Goal: Use online tool/utility: Use online tool/utility

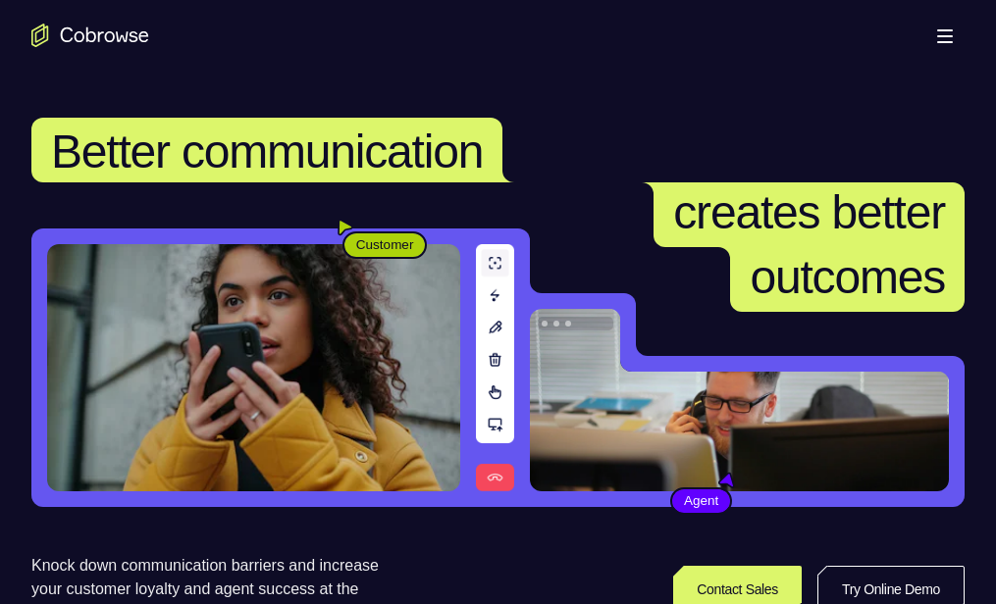
scroll to position [98, 0]
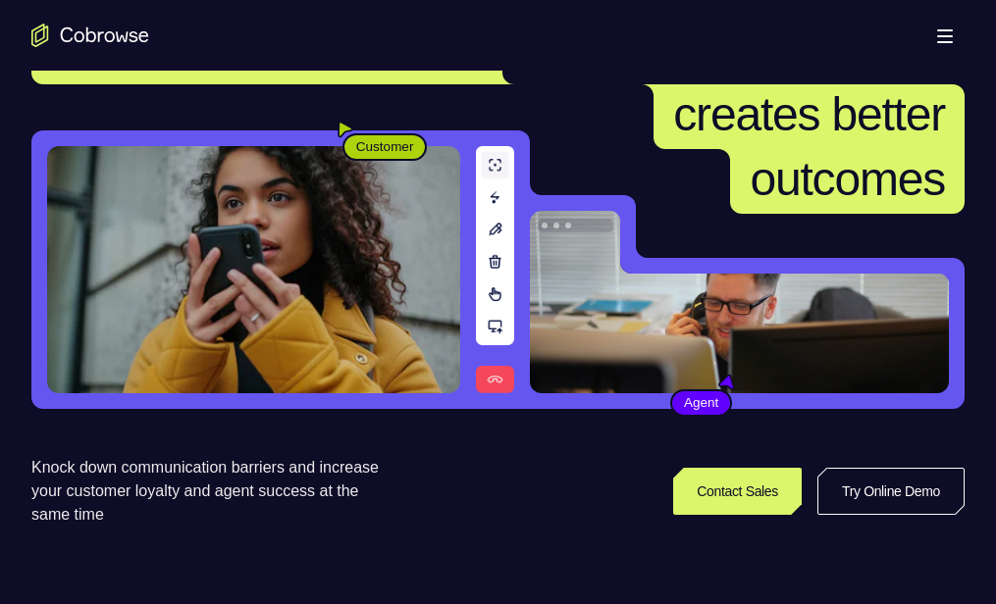
click at [868, 565] on link "Try Online Demo" at bounding box center [777, 588] width 359 height 47
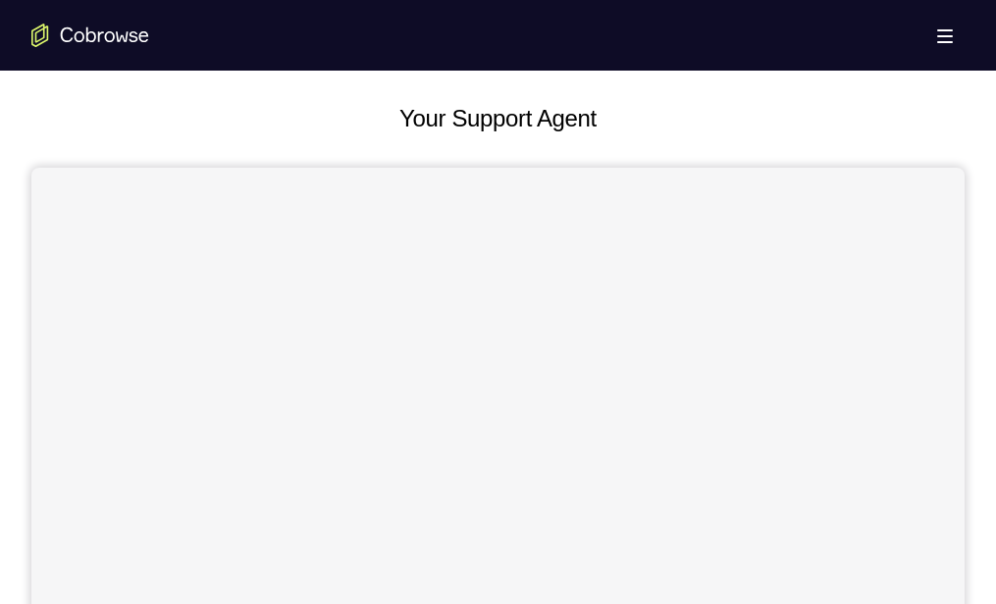
scroll to position [196, 0]
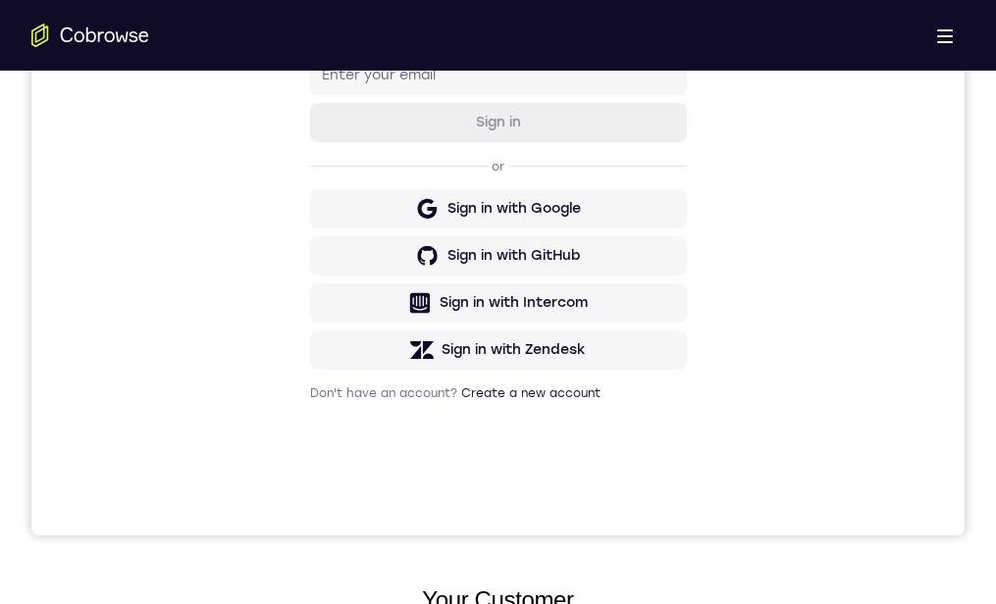
scroll to position [491, 0]
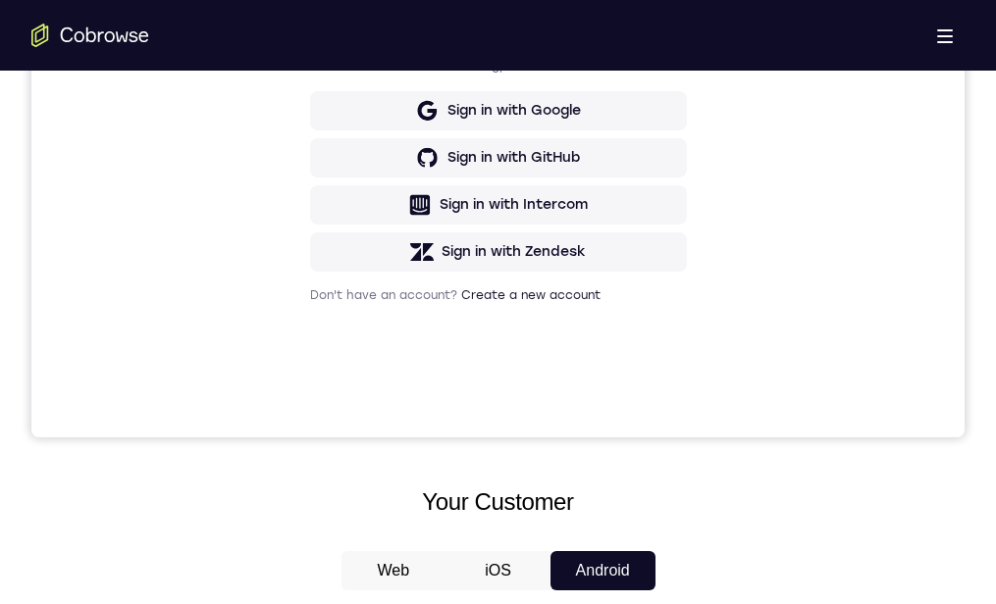
scroll to position [294, 0]
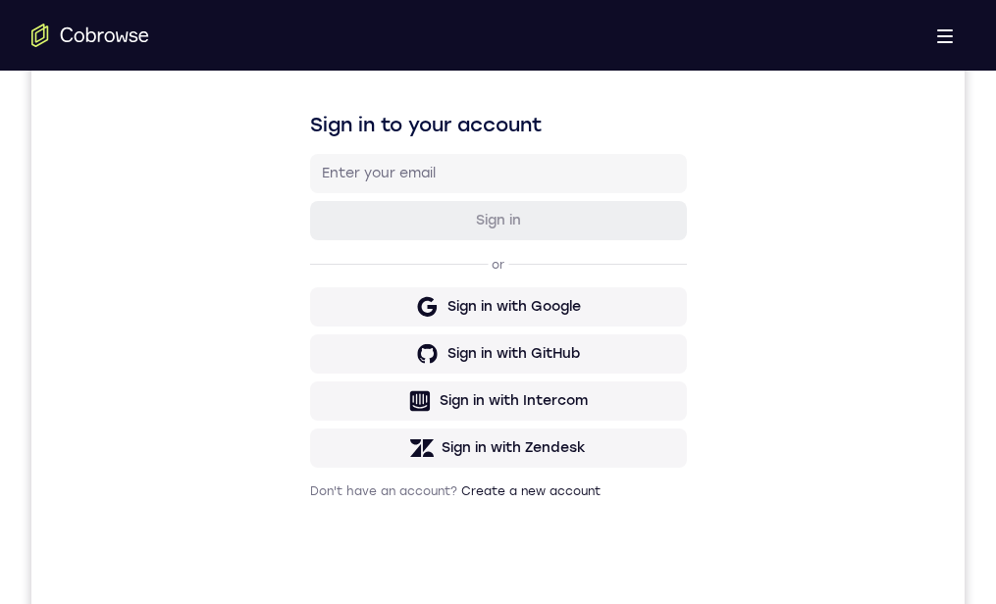
drag, startPoint x: 538, startPoint y: 1183, endPoint x: 550, endPoint y: 1222, distance: 40.0
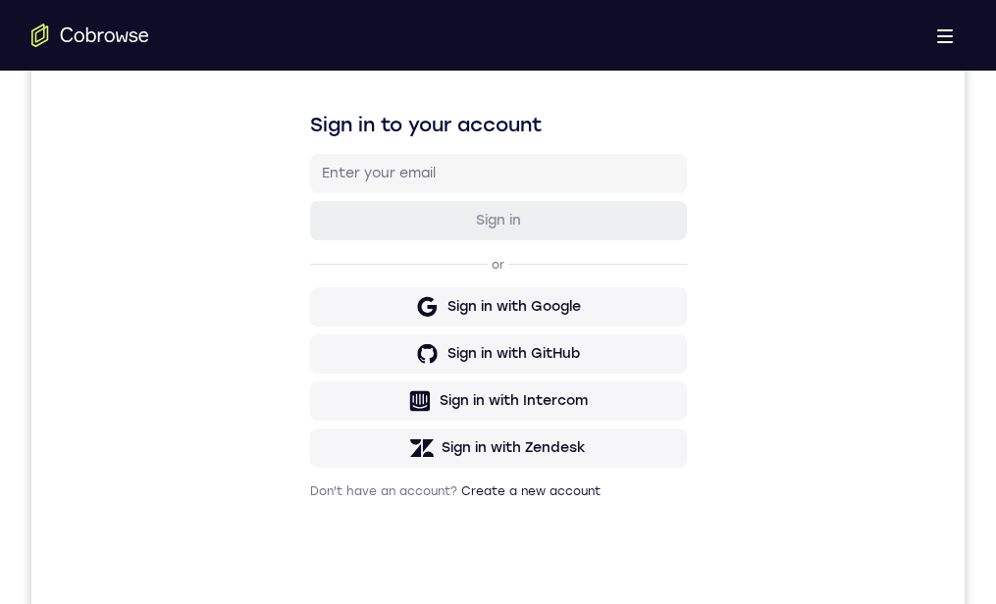
drag, startPoint x: 463, startPoint y: 1250, endPoint x: 506, endPoint y: 970, distance: 283.0
drag, startPoint x: 500, startPoint y: 1250, endPoint x: 535, endPoint y: 997, distance: 255.5
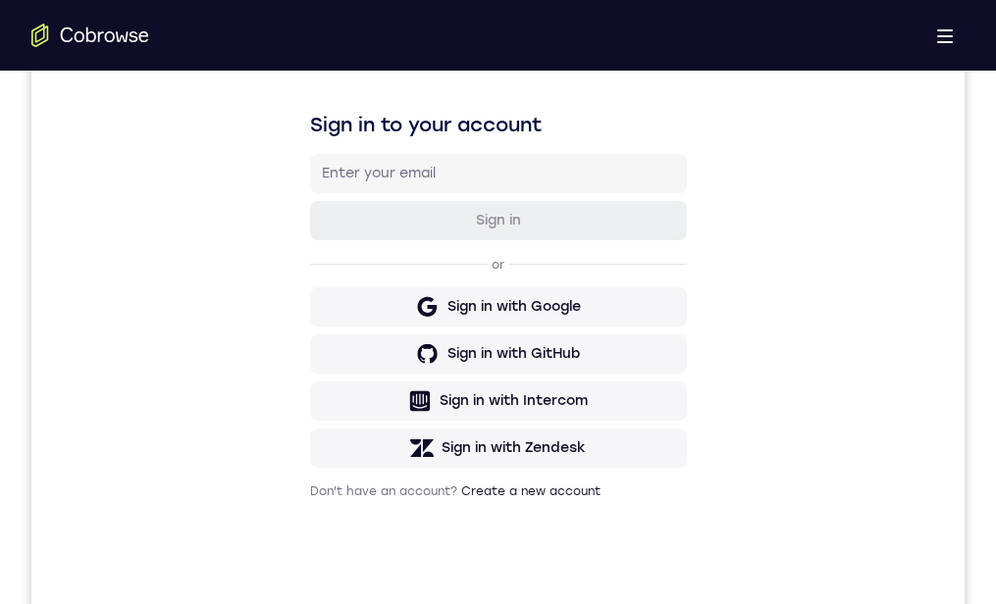
drag, startPoint x: 515, startPoint y: 1182, endPoint x: 526, endPoint y: 951, distance: 231.8
drag, startPoint x: 475, startPoint y: 1240, endPoint x: 497, endPoint y: 922, distance: 318.7
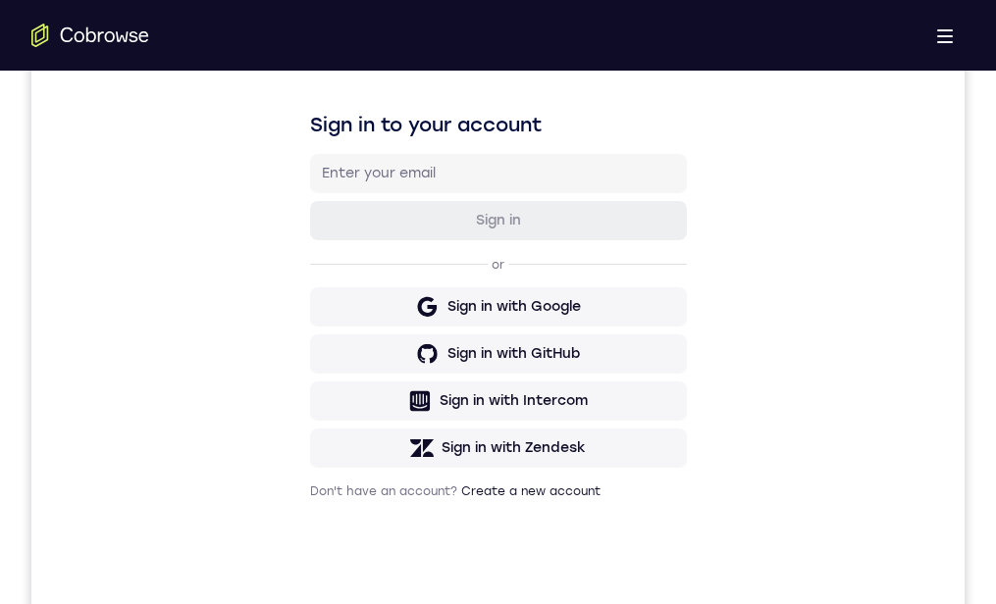
drag, startPoint x: 479, startPoint y: 1222, endPoint x: 484, endPoint y: 987, distance: 234.6
drag, startPoint x: 468, startPoint y: 1210, endPoint x: 480, endPoint y: 988, distance: 222.1
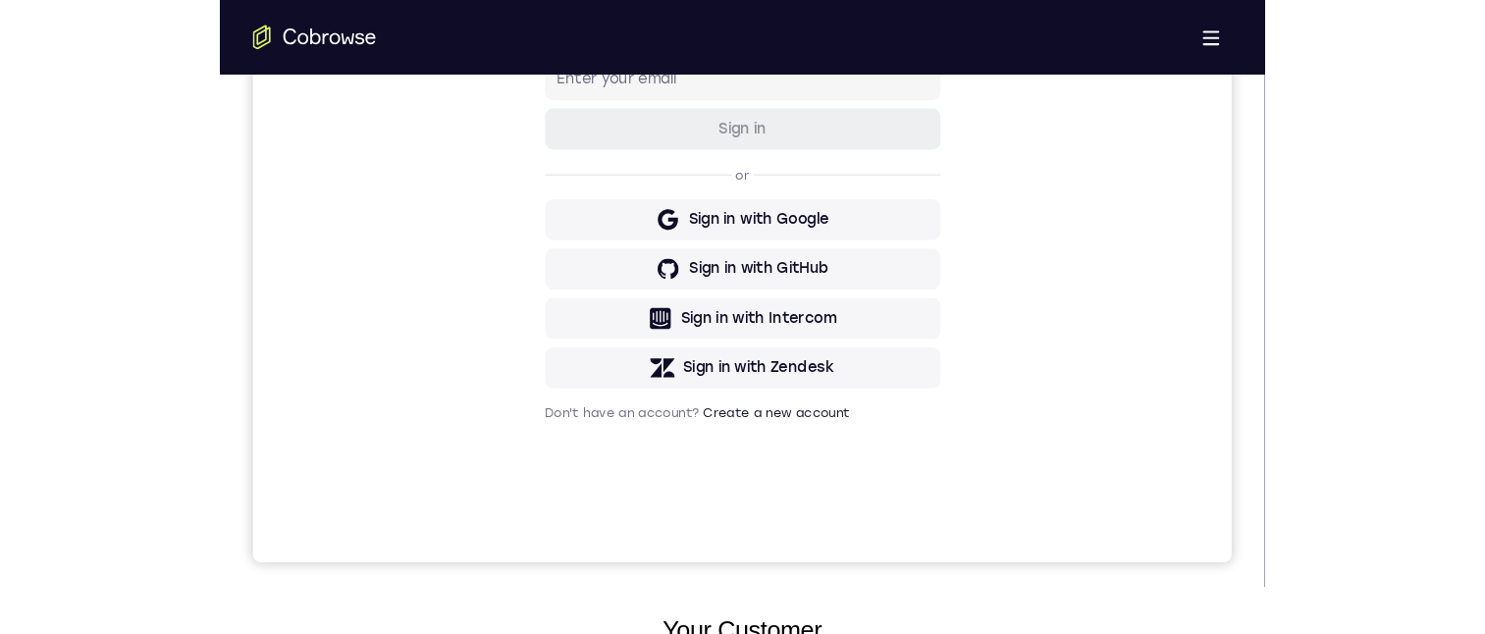
scroll to position [491, 0]
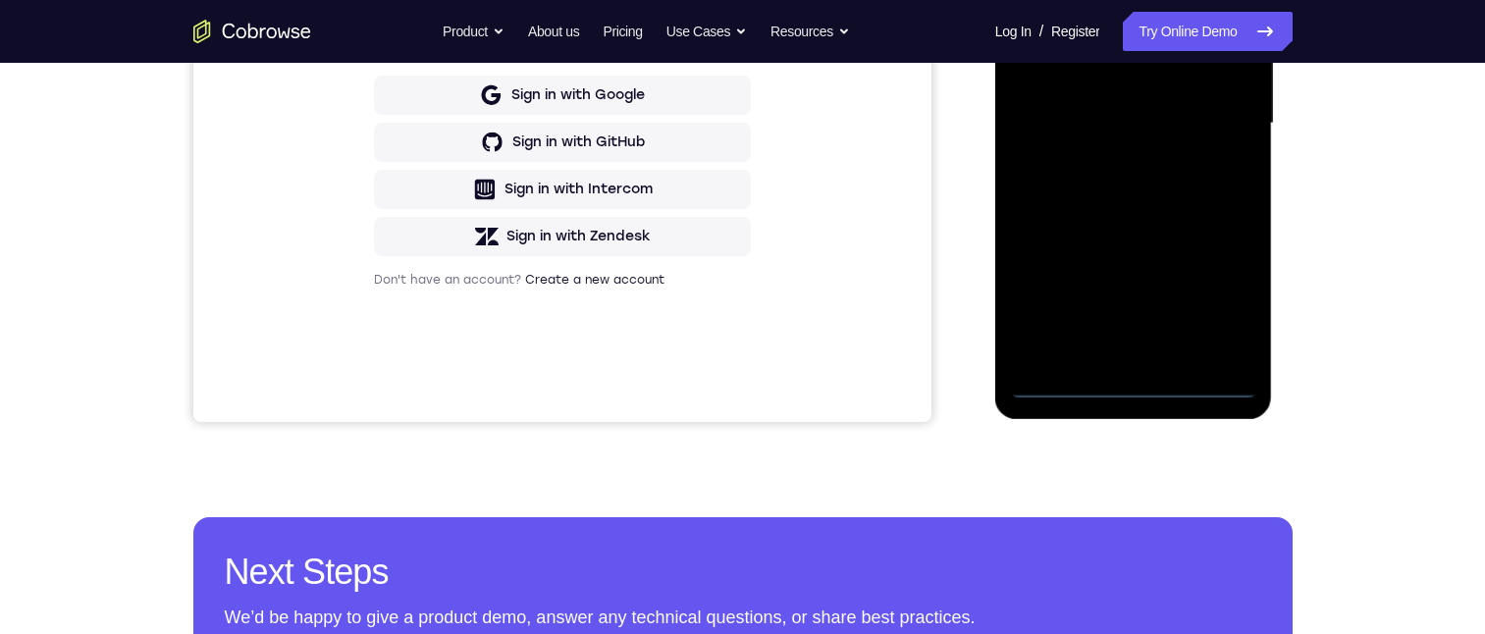
scroll to position [294, 0]
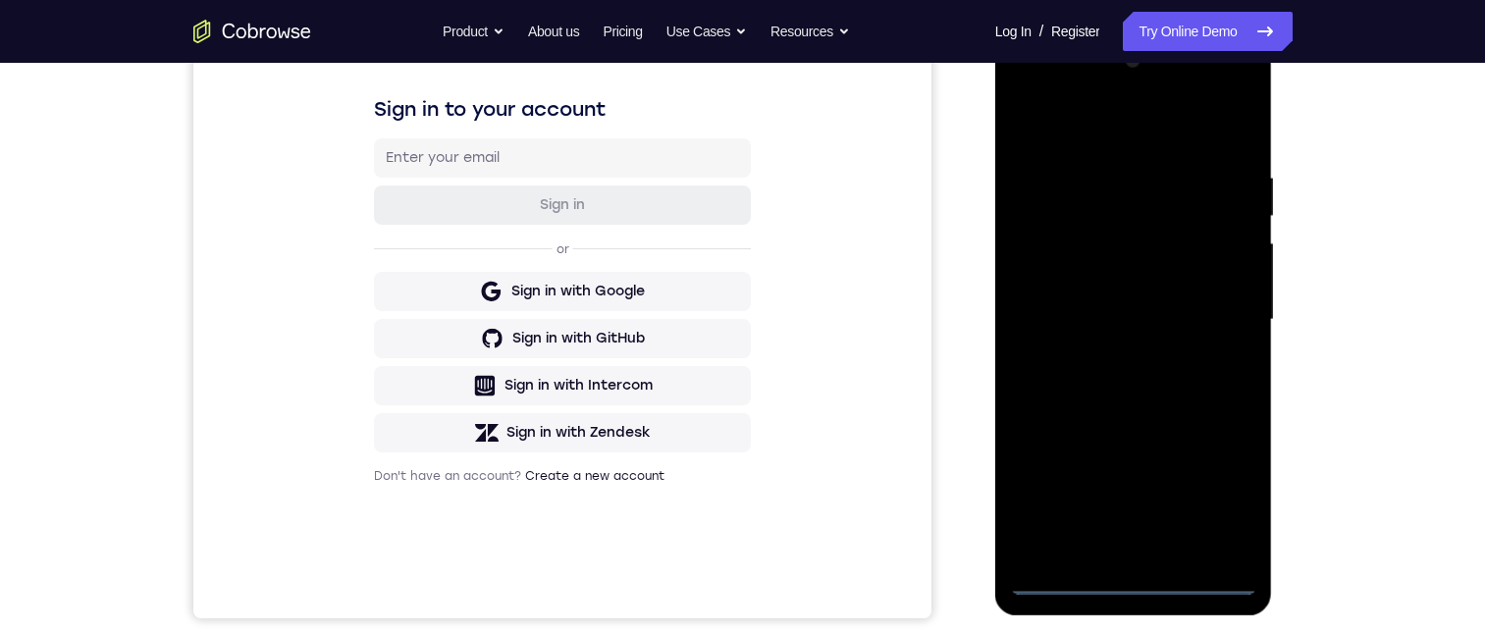
click at [995, 572] on div at bounding box center [1133, 320] width 247 height 550
click at [995, 578] on div at bounding box center [1133, 320] width 247 height 550
click at [995, 494] on div at bounding box center [1133, 320] width 247 height 550
click at [995, 132] on div at bounding box center [1133, 320] width 247 height 550
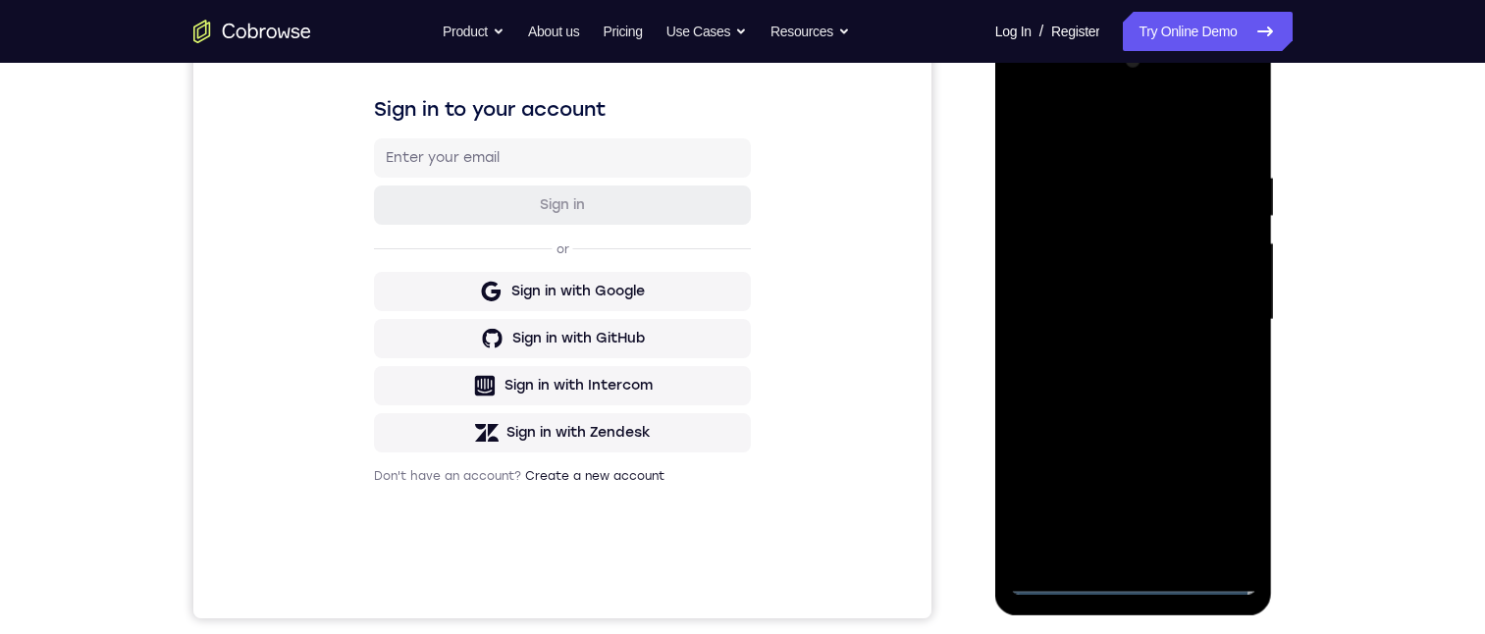
click at [995, 215] on div at bounding box center [1133, 320] width 247 height 550
click at [995, 126] on div at bounding box center [1133, 320] width 247 height 550
click at [995, 451] on div at bounding box center [1133, 320] width 247 height 550
click at [995, 486] on div at bounding box center [1133, 320] width 247 height 550
click at [995, 502] on div at bounding box center [1133, 320] width 247 height 550
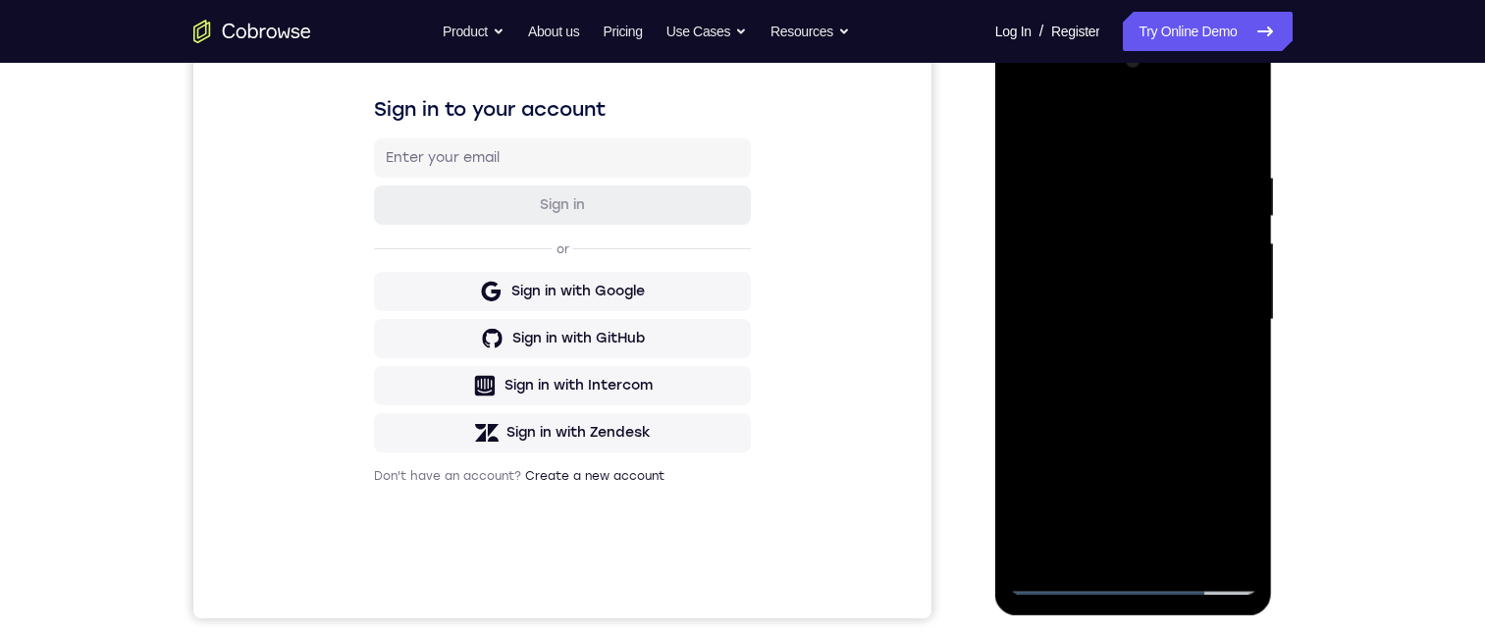
click at [995, 502] on div at bounding box center [1133, 320] width 247 height 550
click at [995, 344] on div at bounding box center [1133, 320] width 247 height 550
drag, startPoint x: 1134, startPoint y: 360, endPoint x: 1130, endPoint y: 242, distance: 117.8
click at [995, 242] on div at bounding box center [1133, 320] width 247 height 550
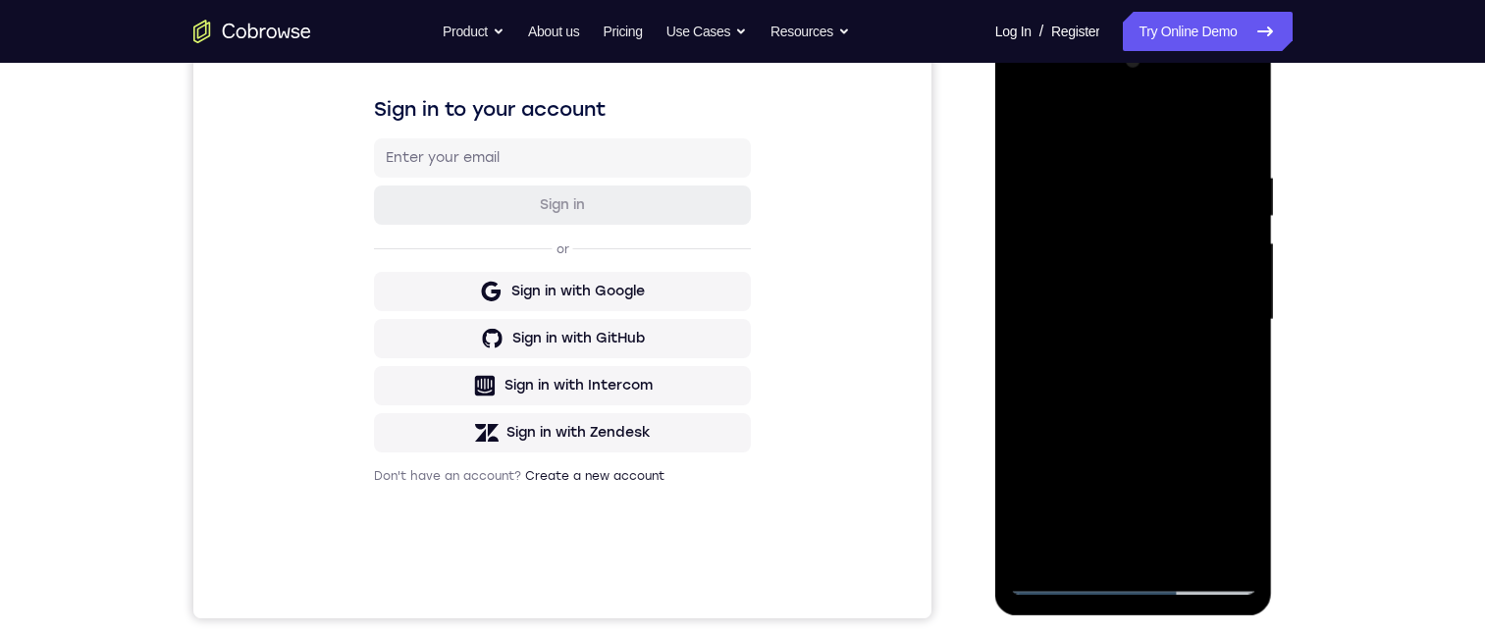
drag, startPoint x: 1140, startPoint y: 248, endPoint x: 1139, endPoint y: 188, distance: 59.9
click at [995, 188] on div at bounding box center [1133, 320] width 247 height 550
drag, startPoint x: 1126, startPoint y: 329, endPoint x: 1127, endPoint y: 199, distance: 129.5
click at [995, 199] on div at bounding box center [1133, 320] width 247 height 550
drag, startPoint x: 1147, startPoint y: 282, endPoint x: 1148, endPoint y: 178, distance: 104.0
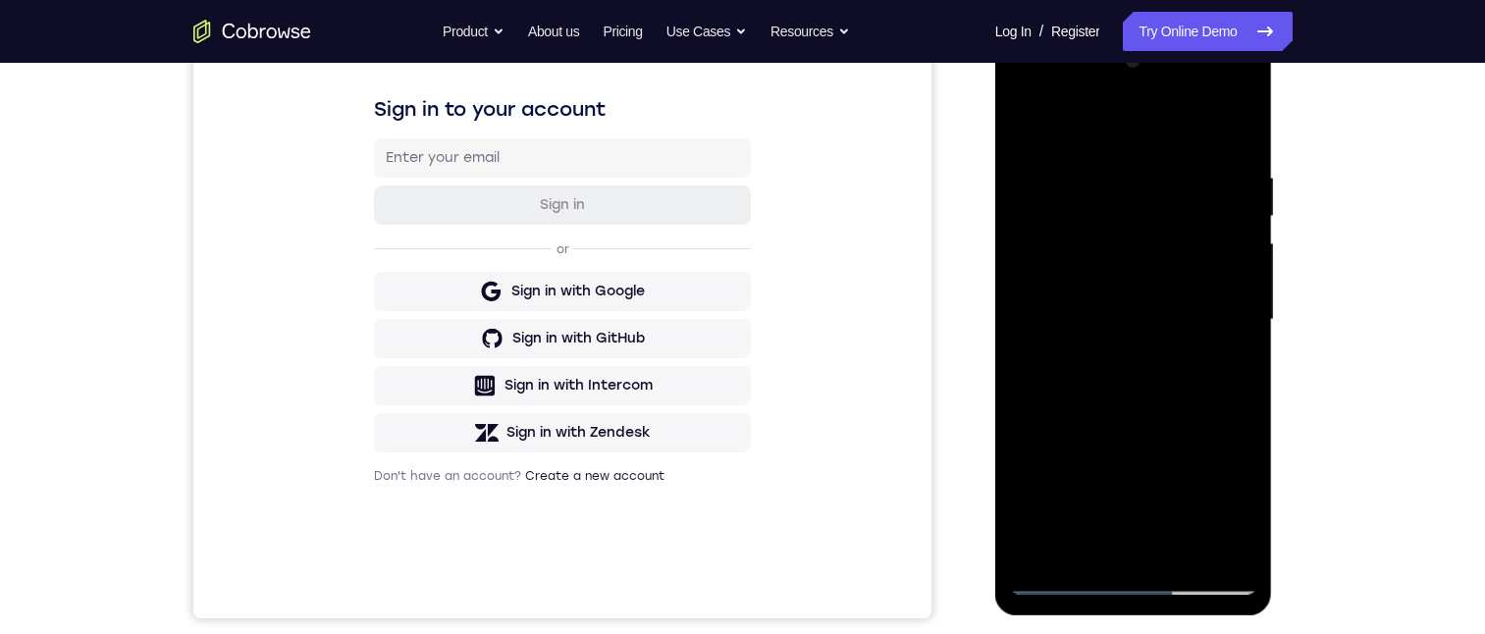
click at [995, 178] on div at bounding box center [1133, 320] width 247 height 550
click at [995, 411] on div at bounding box center [1133, 320] width 247 height 550
drag, startPoint x: 1138, startPoint y: 436, endPoint x: 1147, endPoint y: 294, distance: 141.6
click at [995, 297] on div at bounding box center [1133, 320] width 247 height 550
drag, startPoint x: 1146, startPoint y: 296, endPoint x: 1138, endPoint y: 445, distance: 148.4
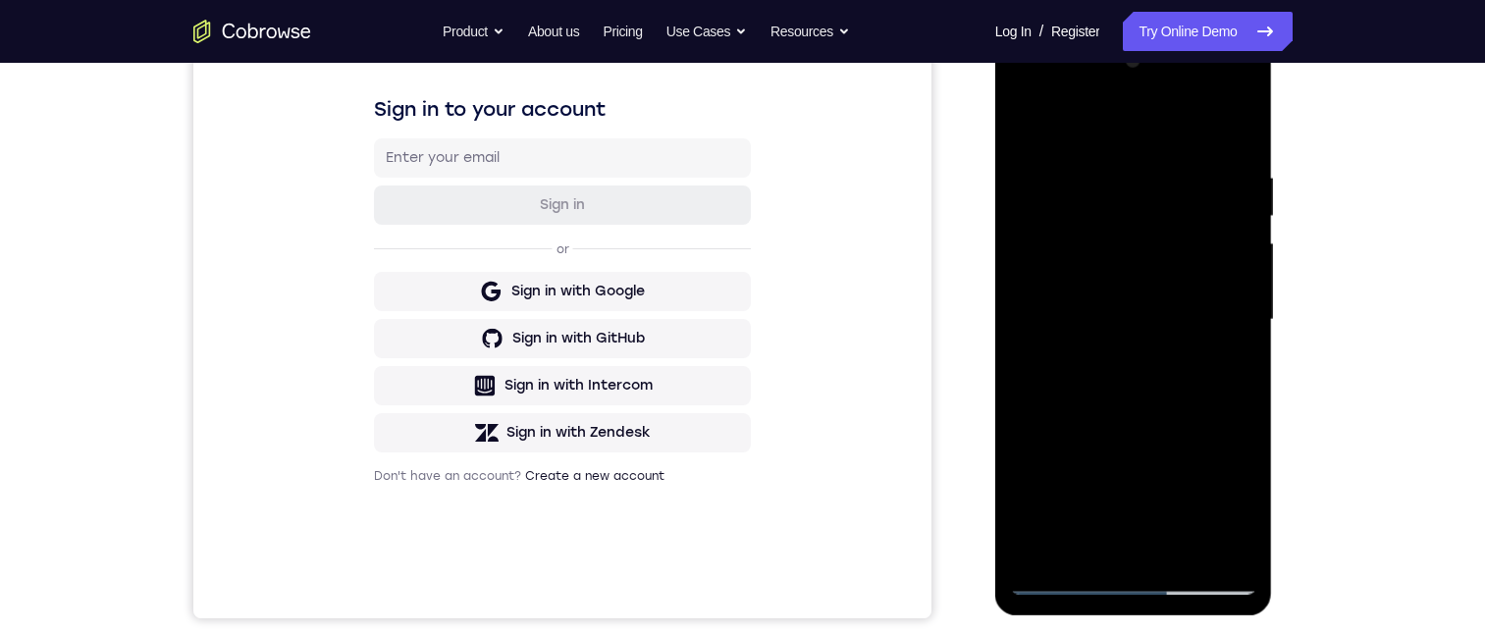
click at [995, 445] on div at bounding box center [1133, 320] width 247 height 550
drag, startPoint x: 1140, startPoint y: 254, endPoint x: 1142, endPoint y: 325, distance: 70.7
click at [995, 325] on div at bounding box center [1133, 320] width 247 height 550
drag, startPoint x: 1016, startPoint y: 305, endPoint x: 1002, endPoint y: 307, distance: 13.9
click at [995, 307] on div at bounding box center [1134, 322] width 278 height 585
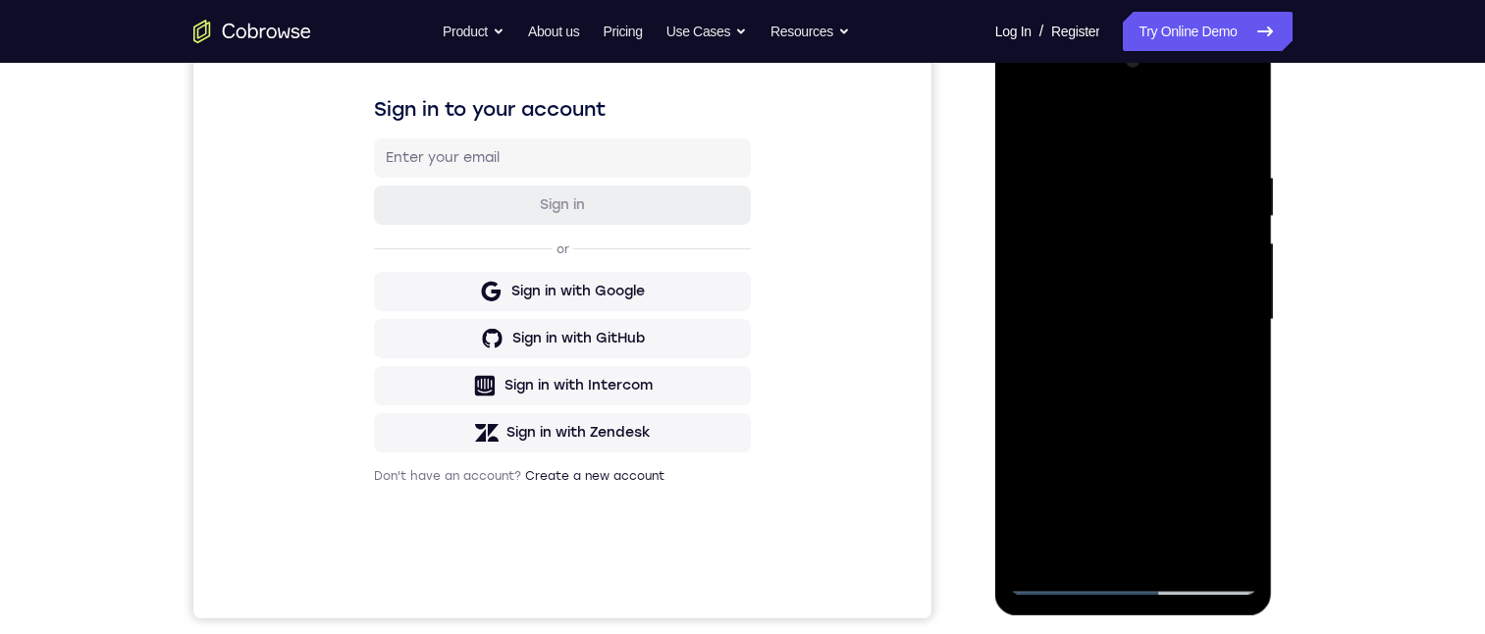
drag, startPoint x: 1022, startPoint y: 305, endPoint x: 1133, endPoint y: 437, distance: 172.0
click at [995, 437] on div at bounding box center [1133, 320] width 247 height 550
click at [995, 392] on div at bounding box center [1133, 320] width 247 height 550
click at [995, 301] on div at bounding box center [1133, 320] width 247 height 550
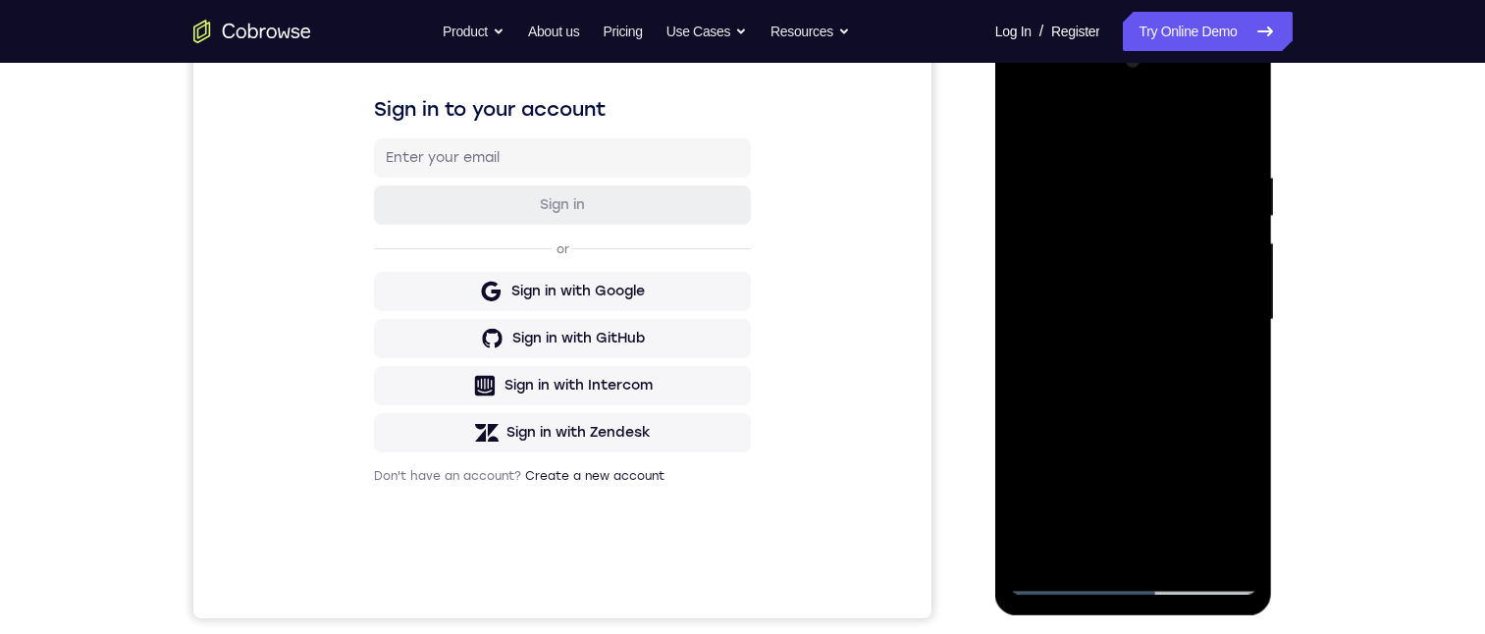
click at [995, 301] on div at bounding box center [1133, 320] width 247 height 550
click at [995, 303] on div at bounding box center [1133, 320] width 247 height 550
click at [995, 305] on div at bounding box center [1133, 320] width 247 height 550
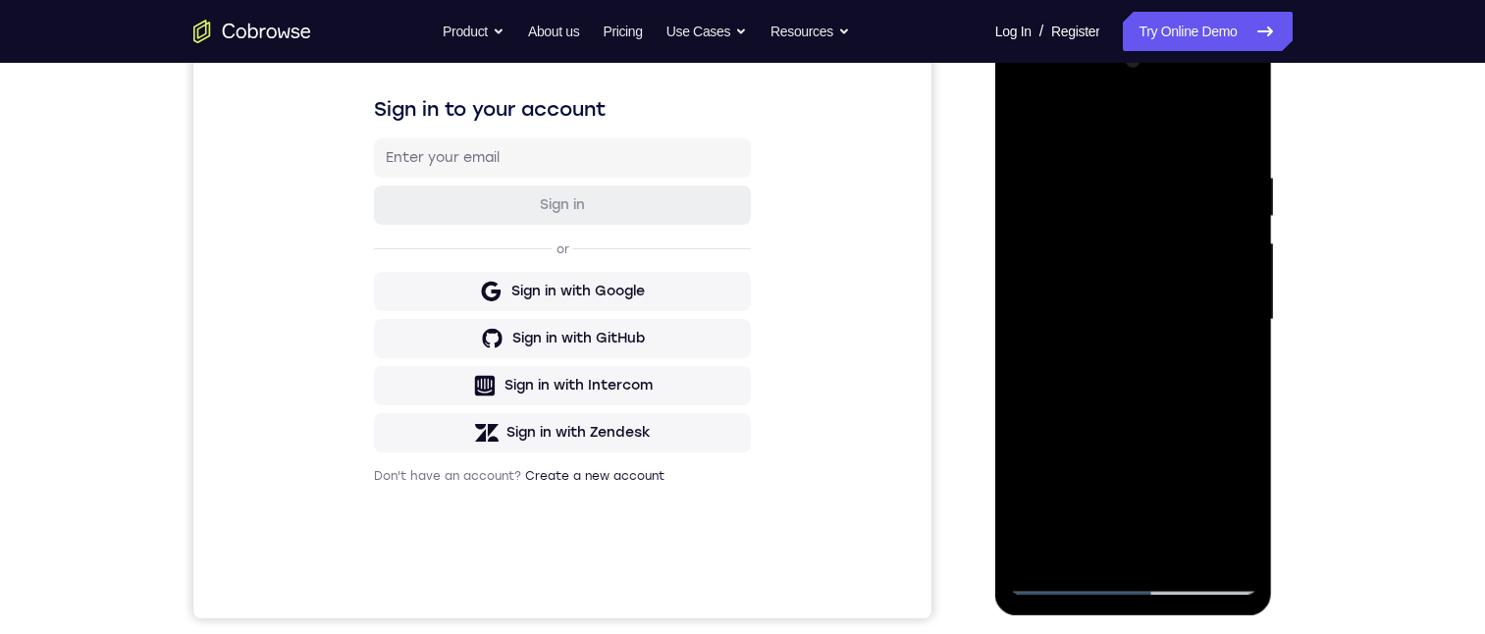
click at [995, 305] on div at bounding box center [1133, 320] width 247 height 550
drag, startPoint x: 1023, startPoint y: 307, endPoint x: 1163, endPoint y: 465, distance: 210.7
click at [995, 465] on div at bounding box center [1133, 320] width 247 height 550
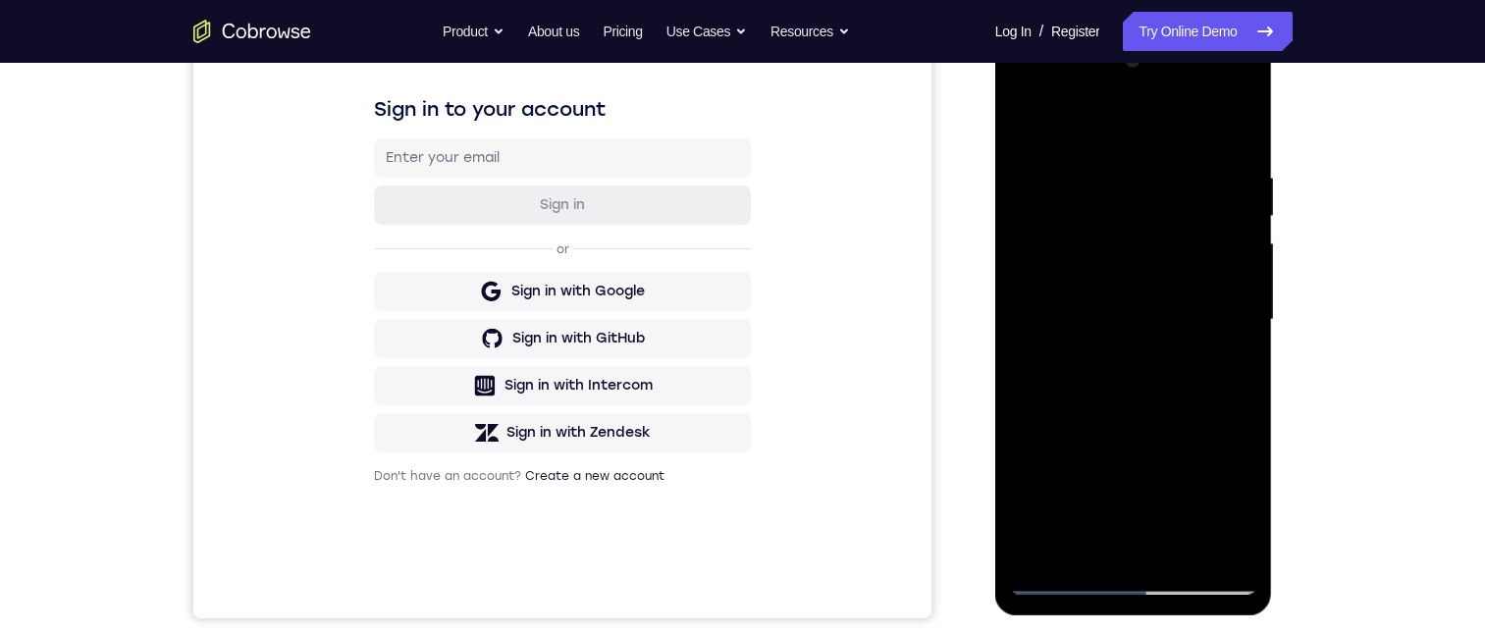
drag, startPoint x: 1031, startPoint y: 321, endPoint x: 1130, endPoint y: 434, distance: 150.2
click at [995, 434] on div at bounding box center [1133, 320] width 247 height 550
drag, startPoint x: 1030, startPoint y: 344, endPoint x: 1175, endPoint y: 473, distance: 193.2
click at [995, 473] on div at bounding box center [1133, 320] width 247 height 550
drag, startPoint x: 1199, startPoint y: 398, endPoint x: 1192, endPoint y: 209, distance: 189.5
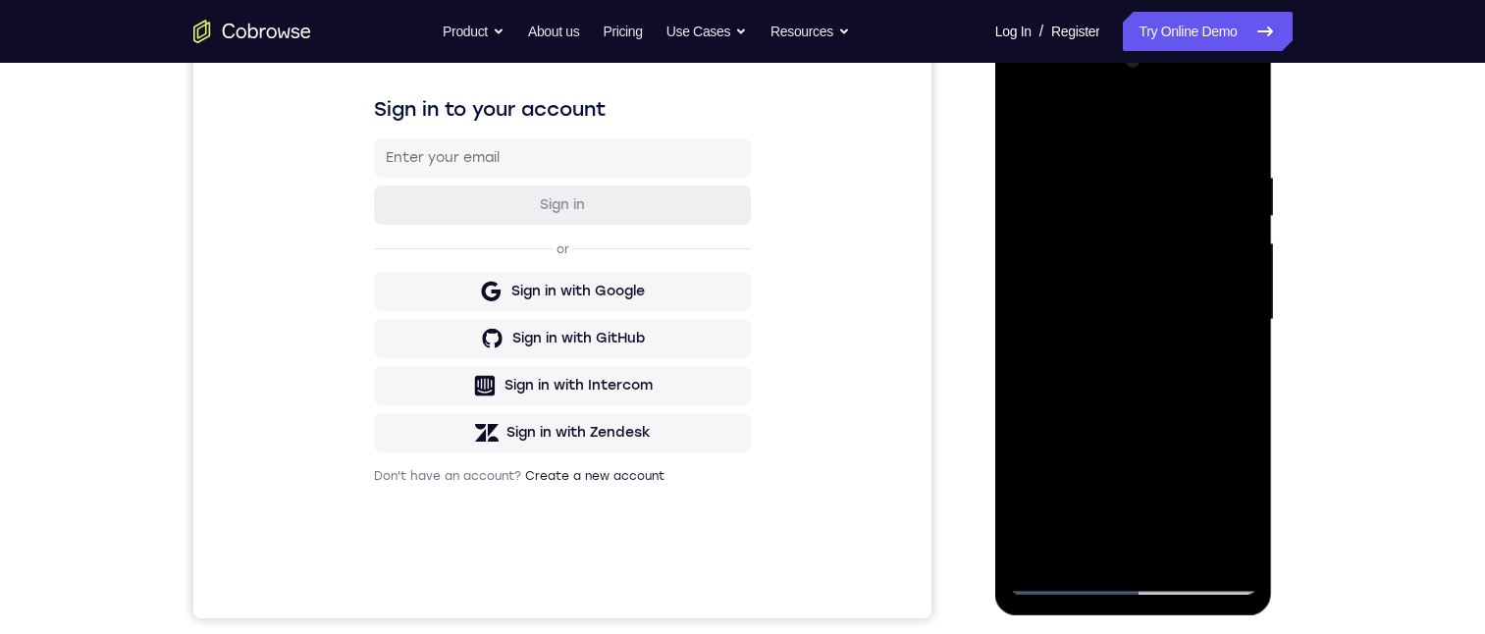
click at [995, 183] on div at bounding box center [1133, 320] width 247 height 550
drag, startPoint x: 1194, startPoint y: 256, endPoint x: 1142, endPoint y: 403, distance: 156.1
click at [995, 403] on div at bounding box center [1133, 320] width 247 height 550
click at [995, 99] on div at bounding box center [1133, 320] width 247 height 550
click at [995, 580] on div at bounding box center [1133, 320] width 247 height 550
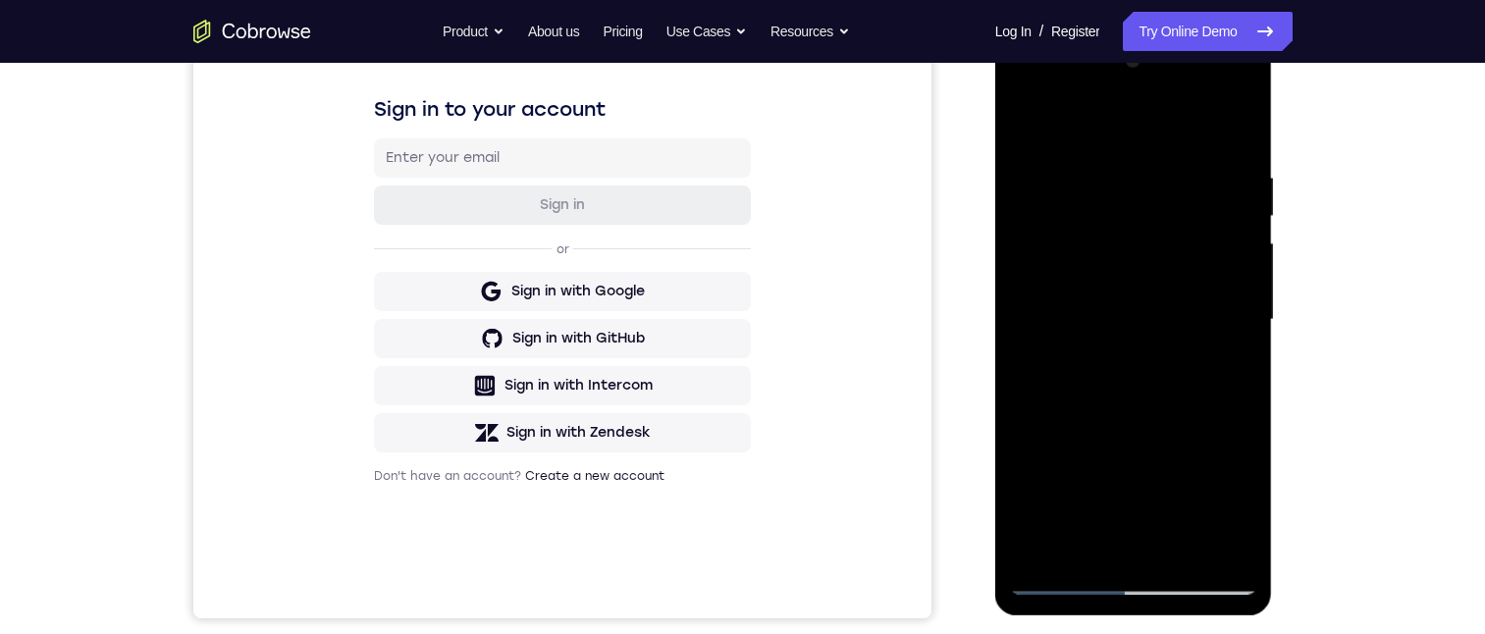
click at [995, 548] on div at bounding box center [1133, 320] width 247 height 550
